Goal: Check status: Check status

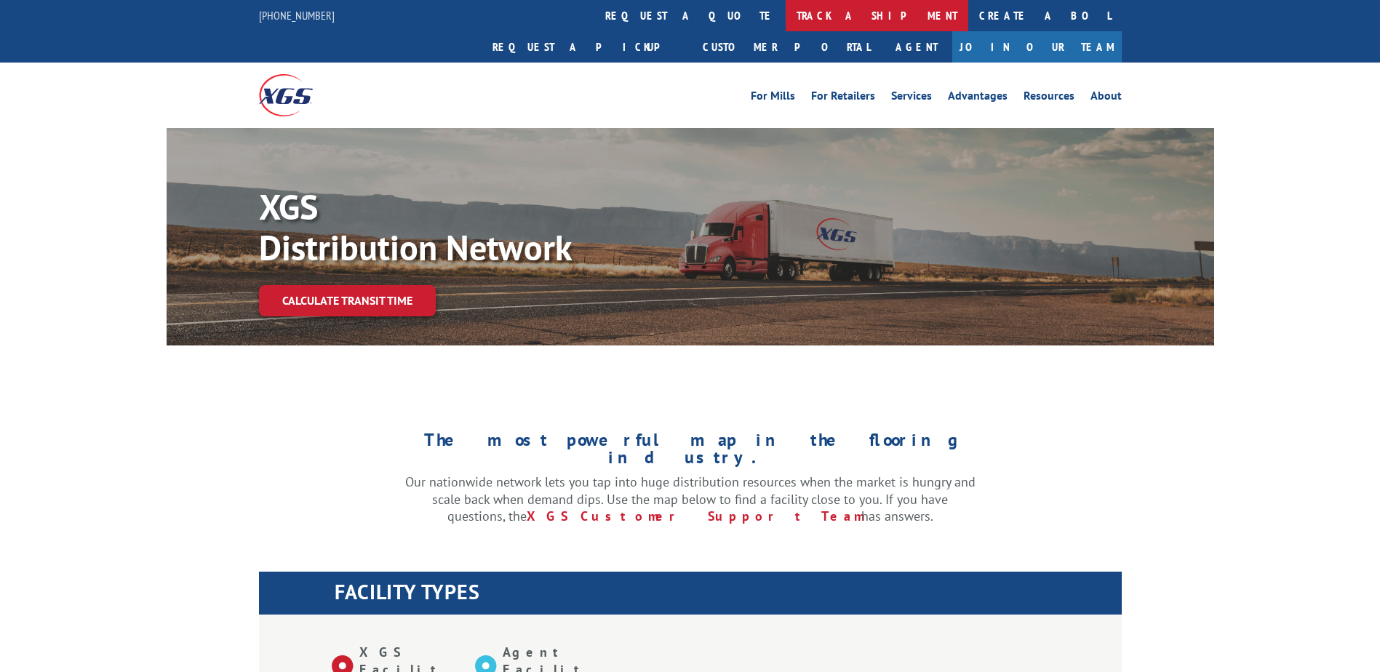
drag, startPoint x: 0, startPoint y: 0, endPoint x: 636, endPoint y: 19, distance: 636.0
click at [786, 19] on link "track a shipment" at bounding box center [877, 15] width 183 height 31
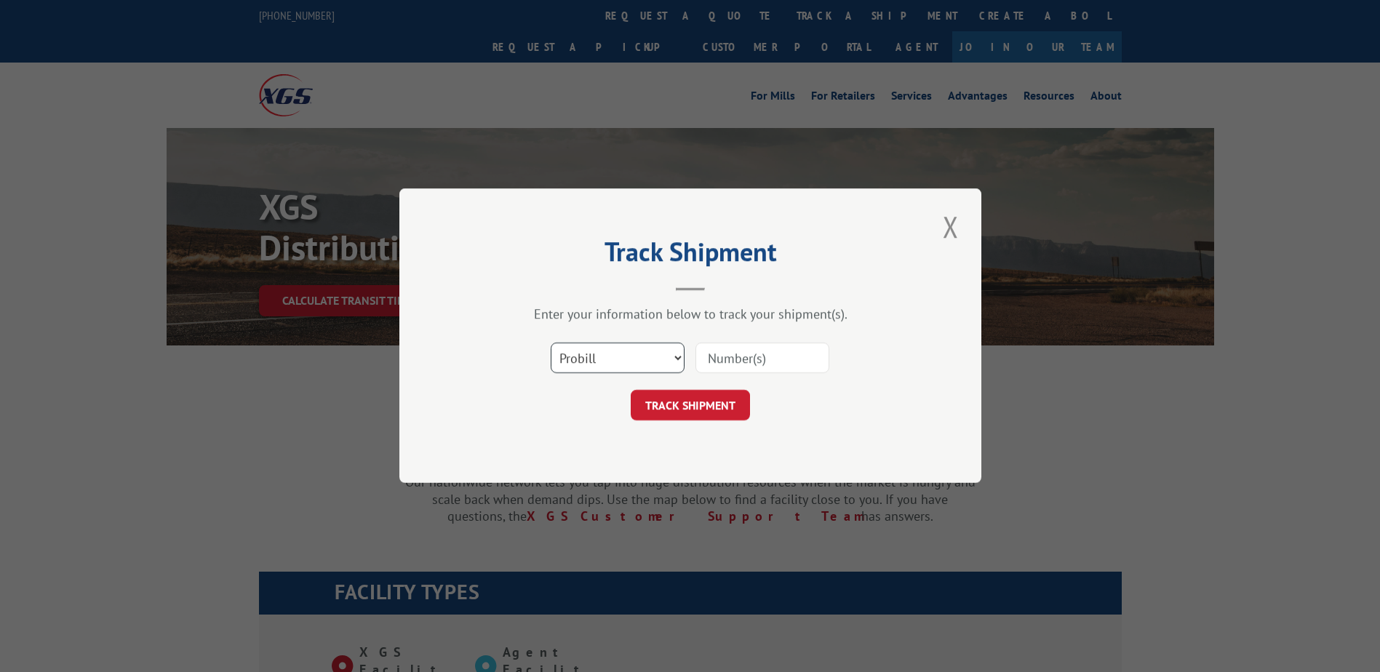
click at [604, 355] on select "Select category... Probill BOL PO" at bounding box center [618, 358] width 134 height 31
select select "bol"
click at [551, 343] on select "Select category... Probill BOL PO" at bounding box center [618, 358] width 134 height 31
click at [759, 359] on input at bounding box center [762, 358] width 134 height 31
paste input "Shipment 0002827882 / 1"
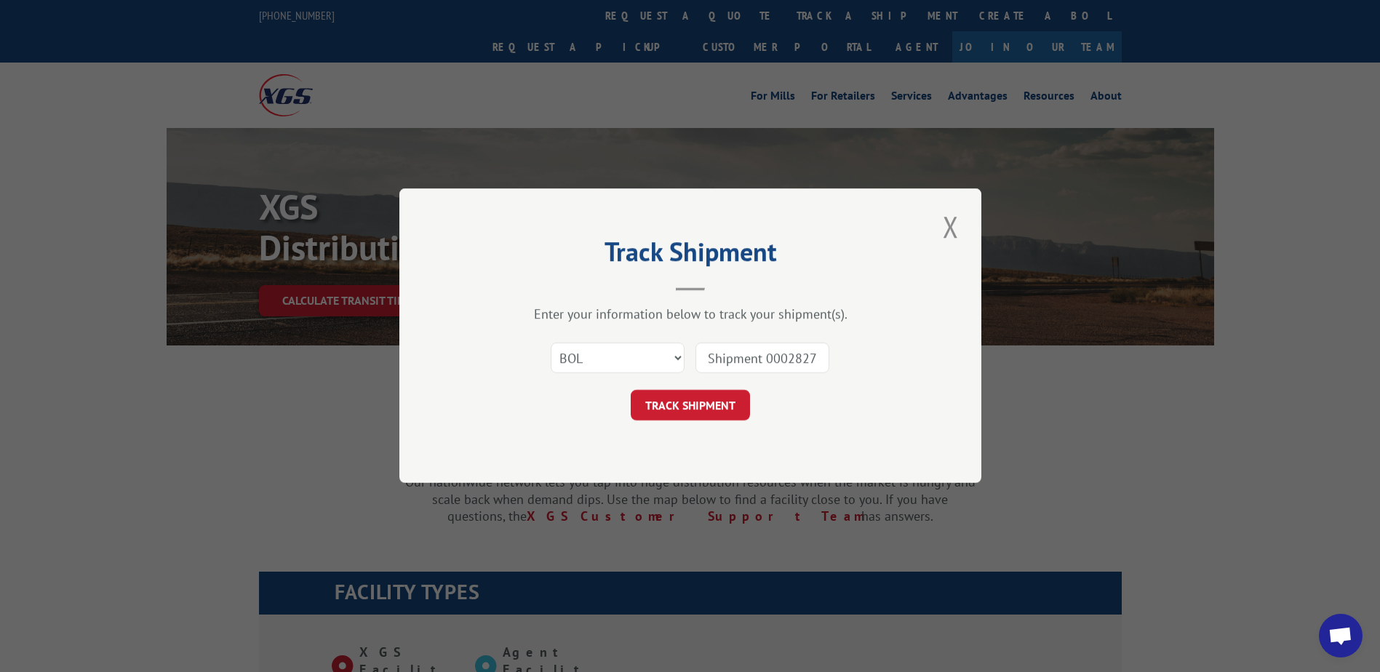
drag, startPoint x: 767, startPoint y: 359, endPoint x: 649, endPoint y: 345, distance: 118.6
click at [649, 345] on div "Select category... Probill BOL PO Shipment 0002827882" at bounding box center [690, 359] width 436 height 48
type input "2827882"
click at [747, 406] on button "TRACK SHIPMENT" at bounding box center [690, 406] width 119 height 31
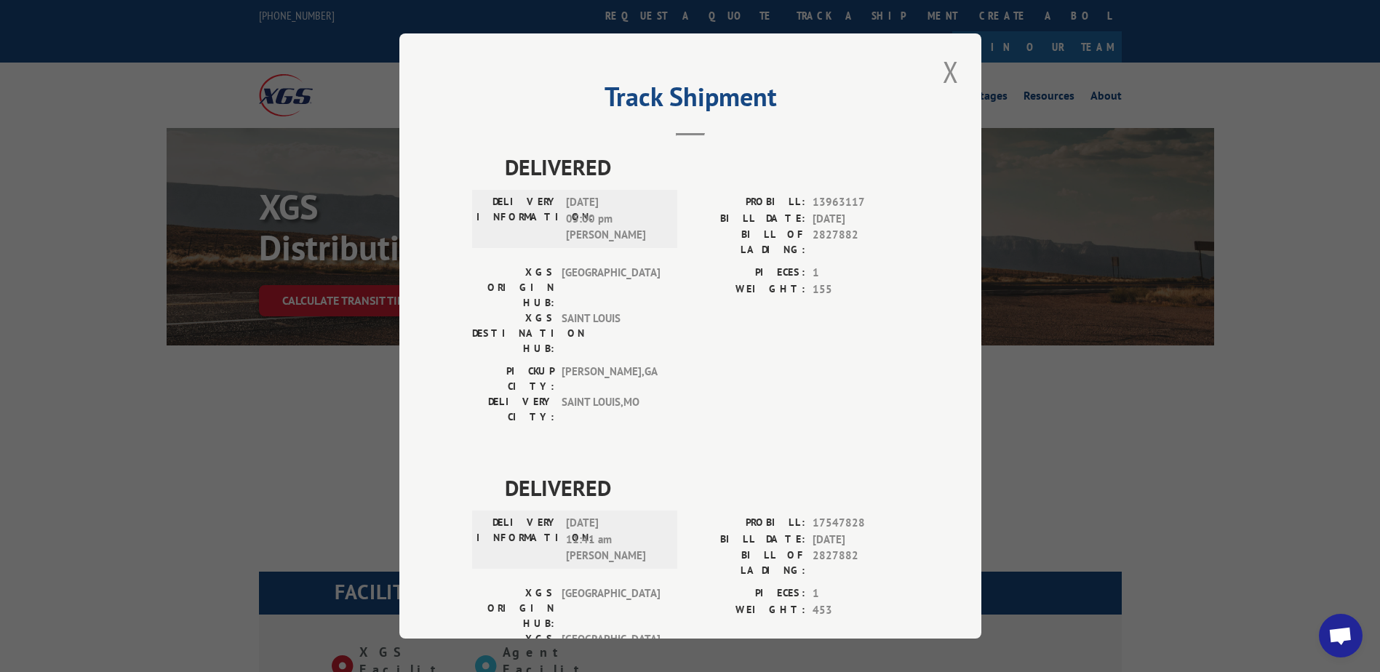
drag, startPoint x: 947, startPoint y: 73, endPoint x: 775, endPoint y: 47, distance: 174.4
click at [944, 73] on button "Close modal" at bounding box center [950, 72] width 25 height 40
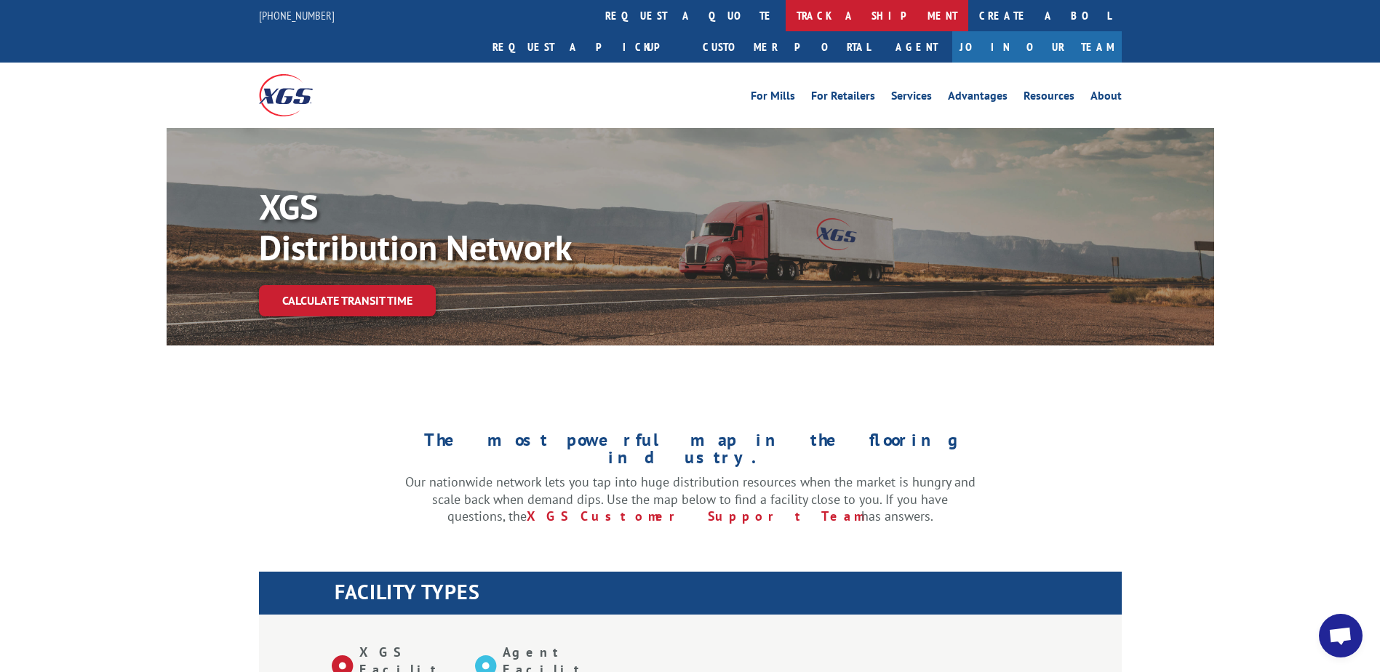
click at [786, 9] on link "track a shipment" at bounding box center [877, 15] width 183 height 31
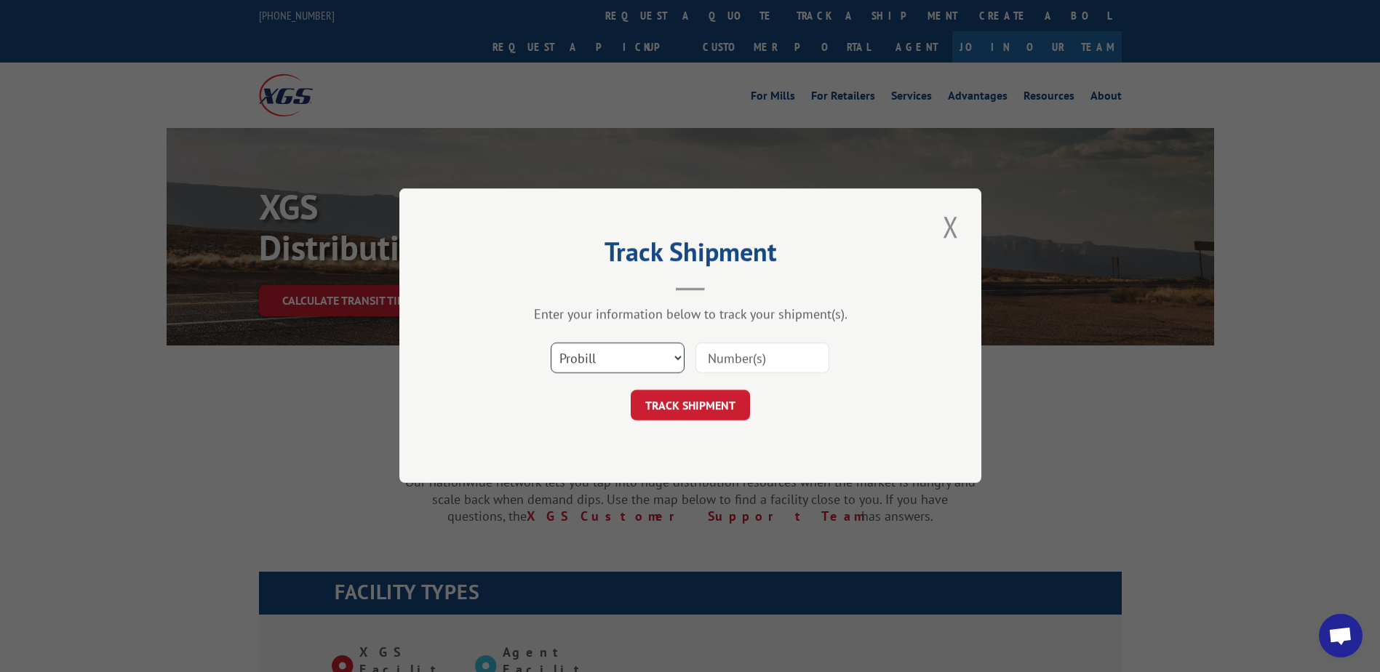
drag, startPoint x: 590, startPoint y: 355, endPoint x: 589, endPoint y: 375, distance: 20.4
click at [590, 355] on select "Select category... Probill BOL PO" at bounding box center [618, 358] width 134 height 31
select select "bol"
click at [551, 343] on select "Select category... Probill BOL PO" at bounding box center [618, 358] width 134 height 31
click at [785, 342] on div at bounding box center [762, 358] width 134 height 33
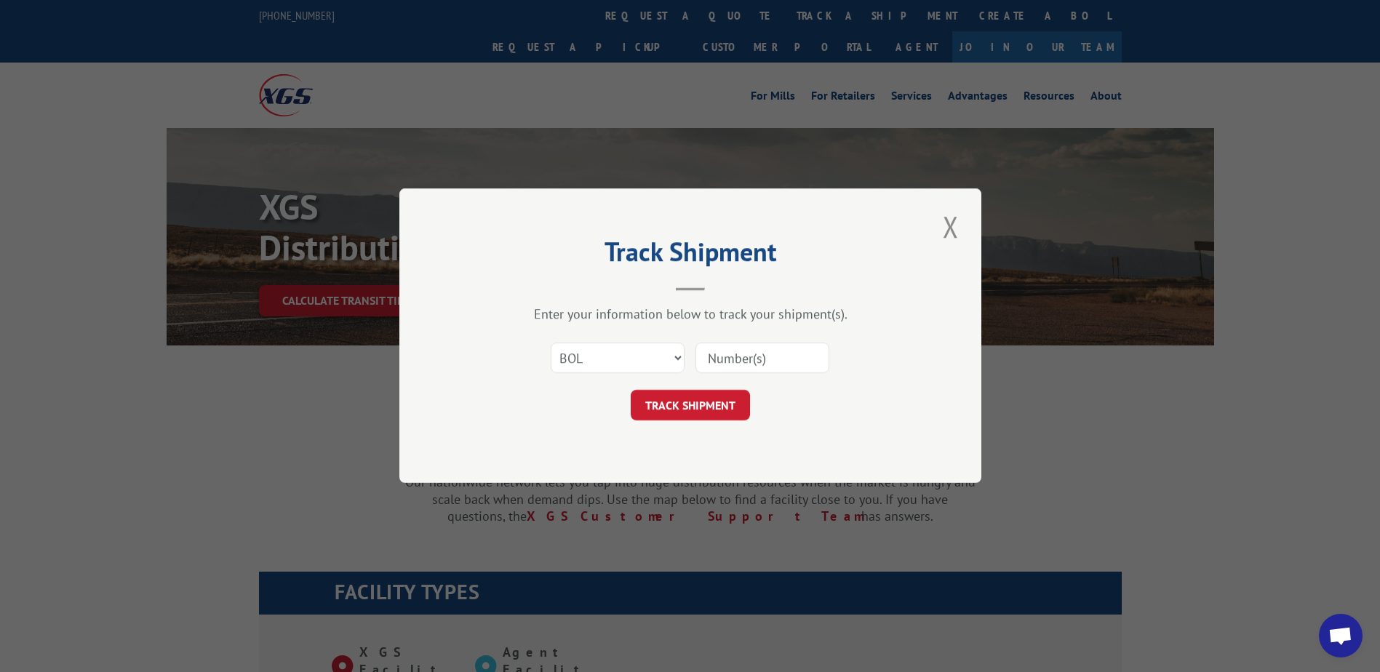
click at [781, 358] on input at bounding box center [762, 358] width 134 height 31
paste input "Shipment 0002826733 / 1"
drag, startPoint x: 769, startPoint y: 359, endPoint x: 581, endPoint y: 357, distance: 187.7
click at [581, 357] on div "Select category... Probill BOL PO Shipment 0002826733" at bounding box center [690, 359] width 436 height 48
type input "2826733"
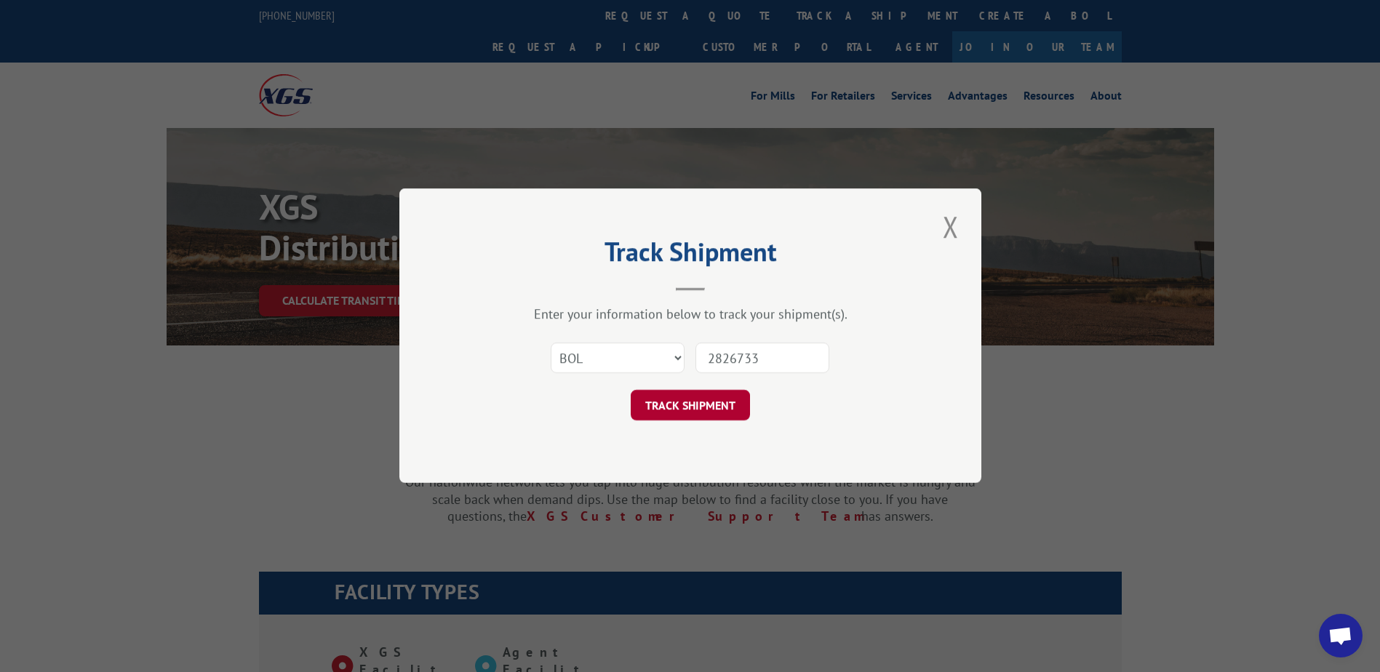
click at [698, 411] on button "TRACK SHIPMENT" at bounding box center [690, 406] width 119 height 31
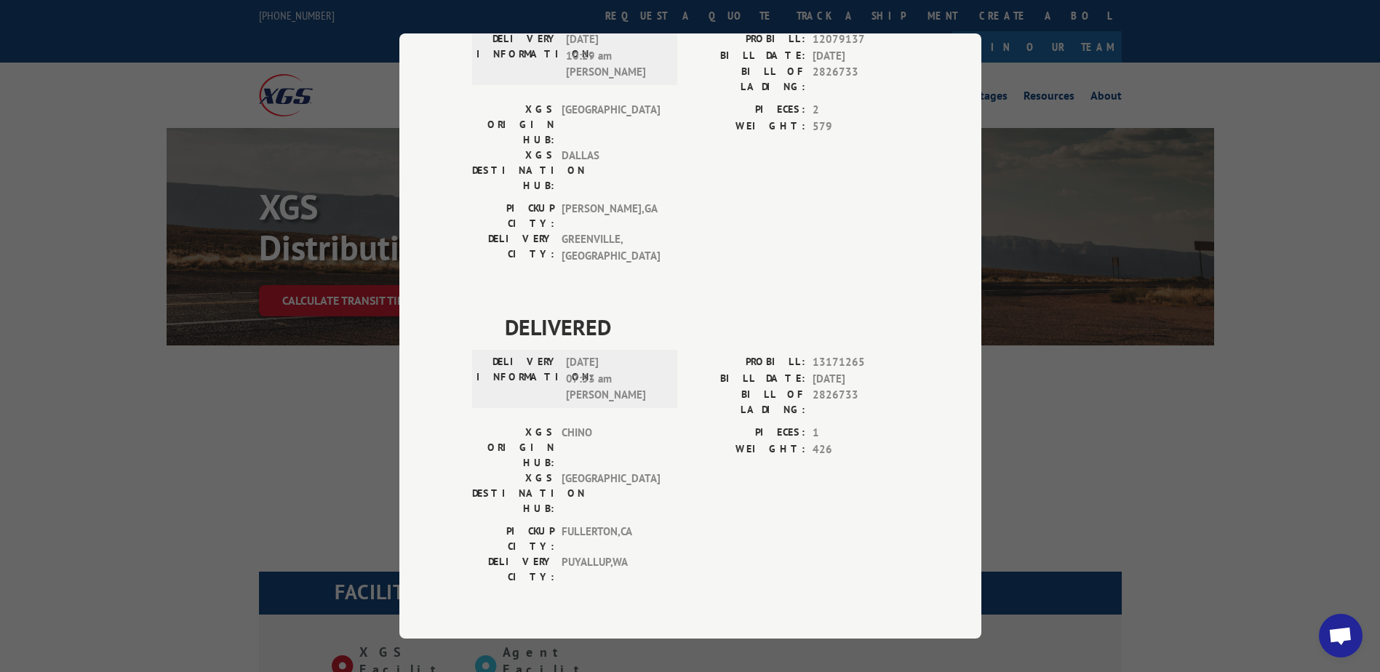
scroll to position [143, 0]
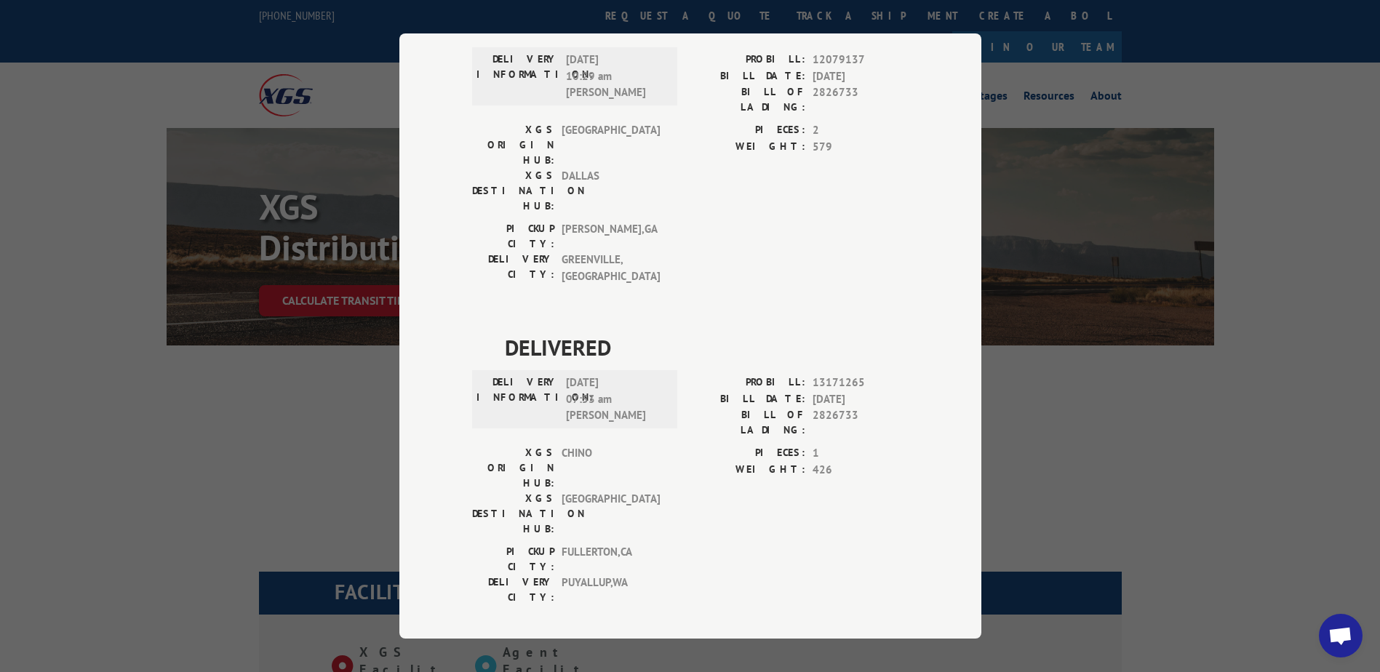
drag, startPoint x: 615, startPoint y: 388, endPoint x: 711, endPoint y: 410, distance: 98.5
click at [711, 544] on div "PICKUP CITY: [GEOGRAPHIC_DATA] , [GEOGRAPHIC_DATA] [GEOGRAPHIC_DATA]: [GEOGRAPH…" at bounding box center [690, 578] width 436 height 68
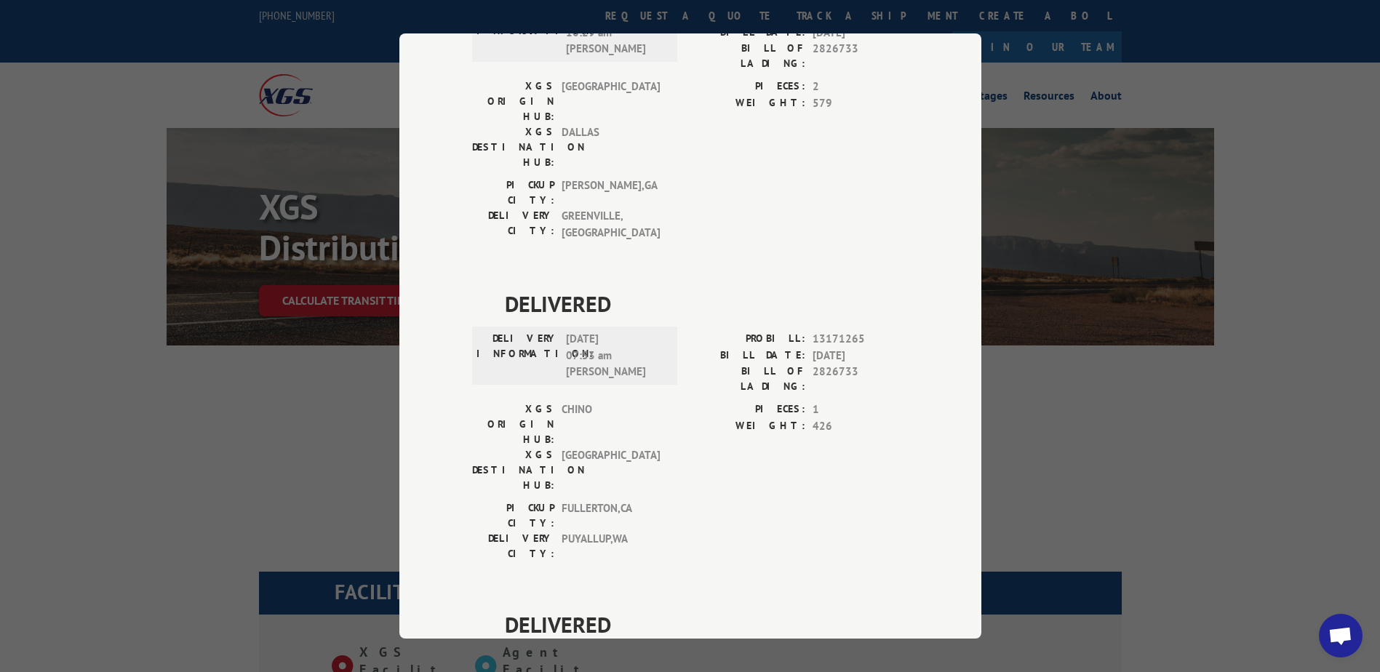
scroll to position [0, 0]
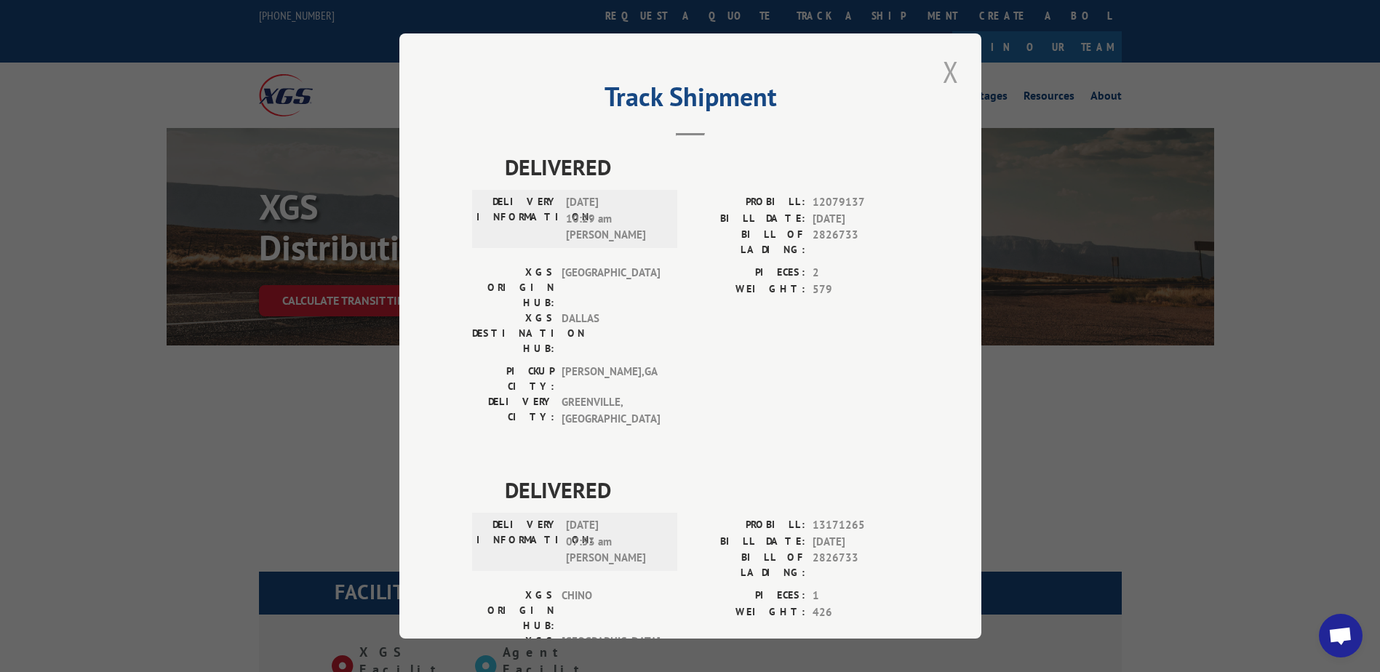
click at [942, 71] on button "Close modal" at bounding box center [950, 72] width 25 height 40
